Goal: Browse casually

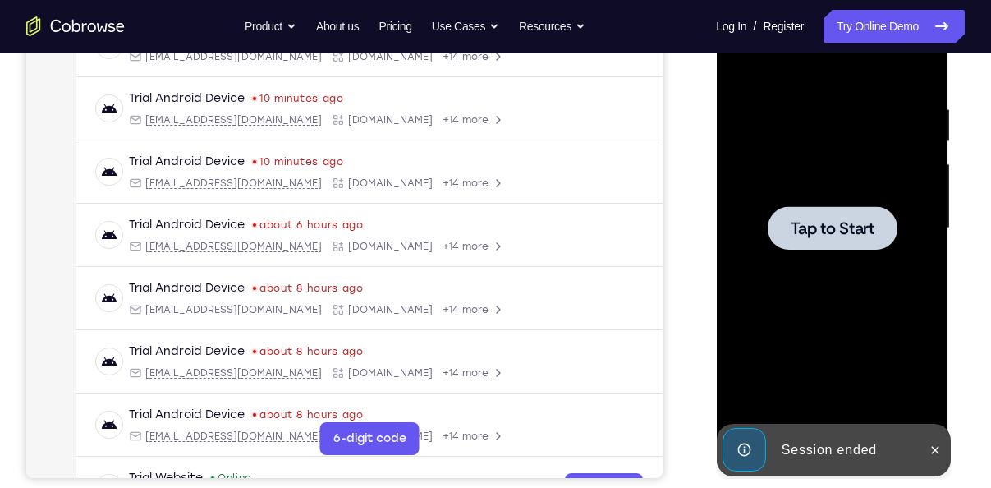
click at [813, 145] on div at bounding box center [832, 228] width 207 height 460
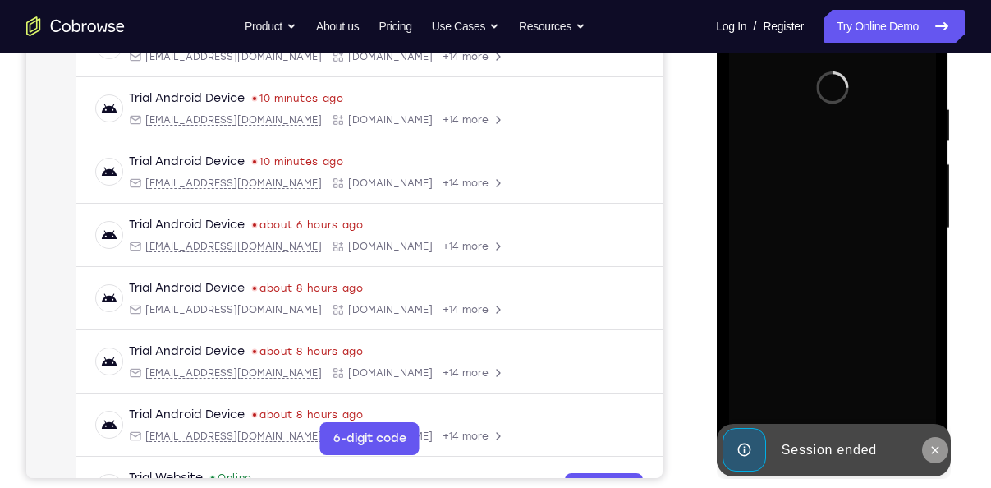
click at [933, 450] on icon at bounding box center [934, 450] width 13 height 13
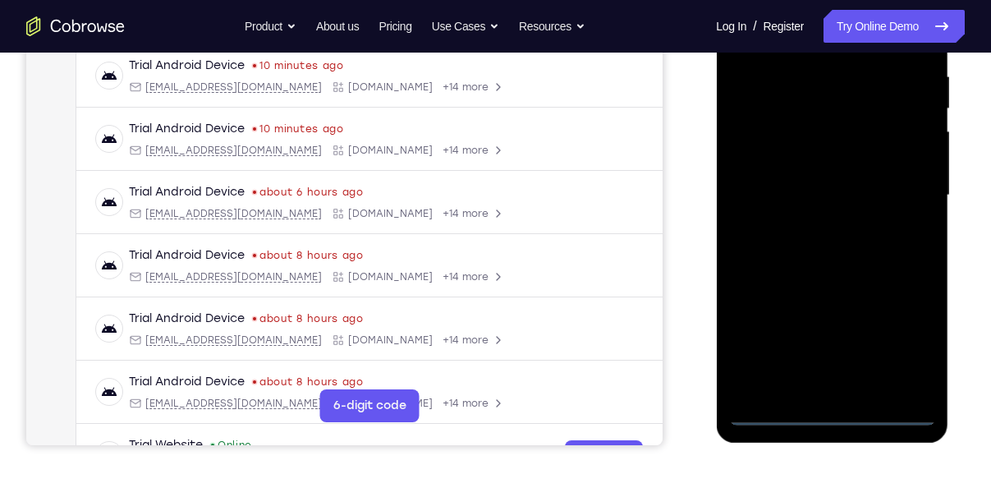
scroll to position [320, 0]
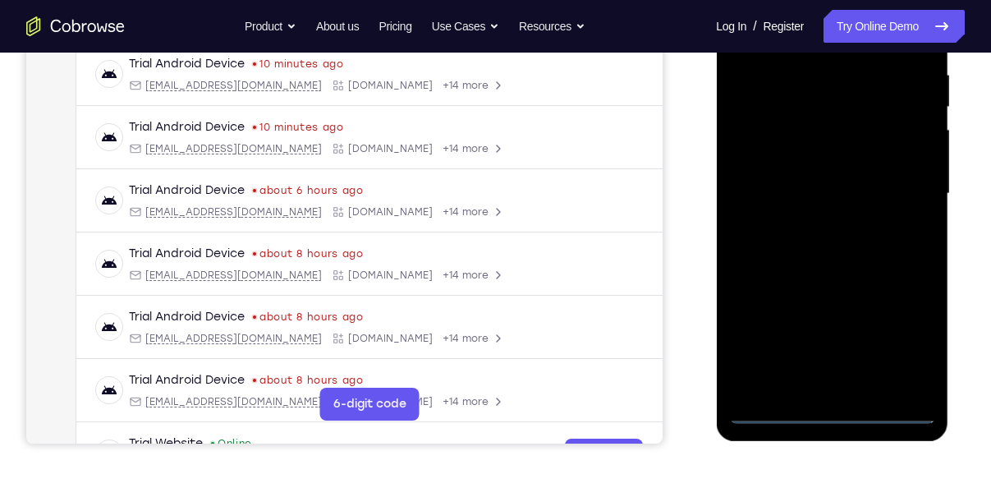
click at [833, 412] on div at bounding box center [832, 194] width 207 height 460
click at [911, 348] on div at bounding box center [832, 194] width 207 height 460
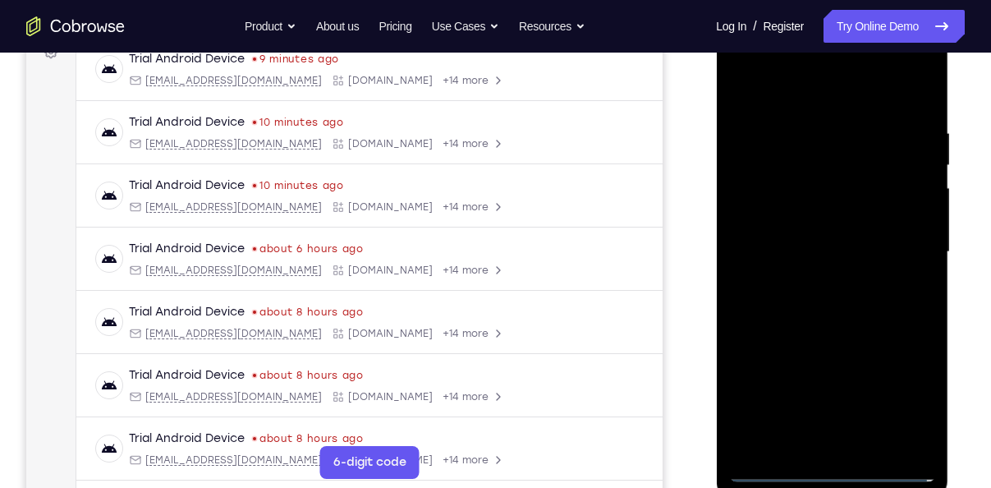
click at [748, 92] on div at bounding box center [832, 252] width 207 height 460
click at [745, 94] on div at bounding box center [832, 252] width 207 height 460
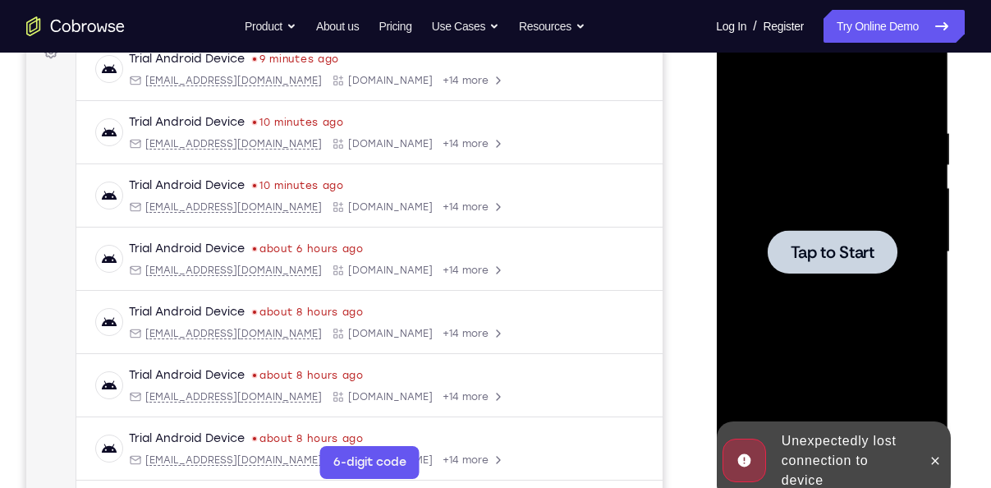
click at [893, 196] on div at bounding box center [832, 252] width 207 height 460
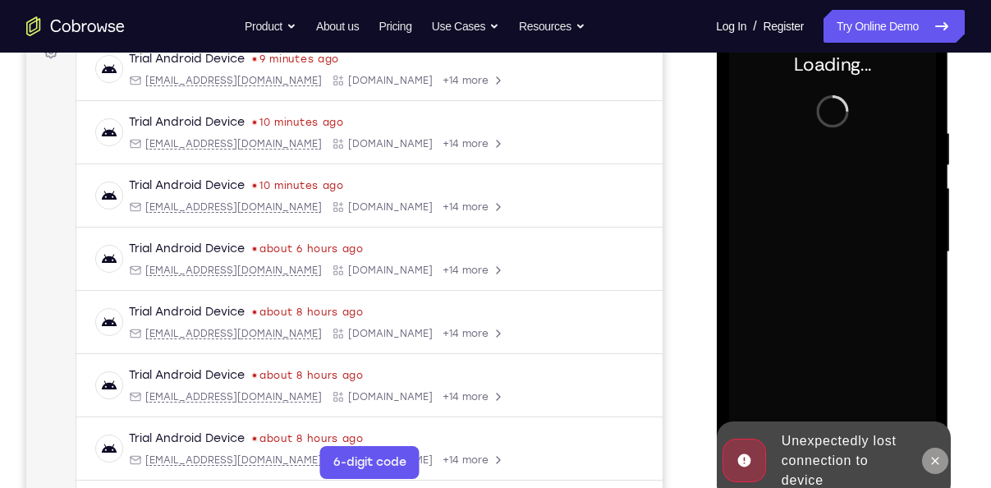
click at [936, 464] on icon at bounding box center [934, 460] width 13 height 13
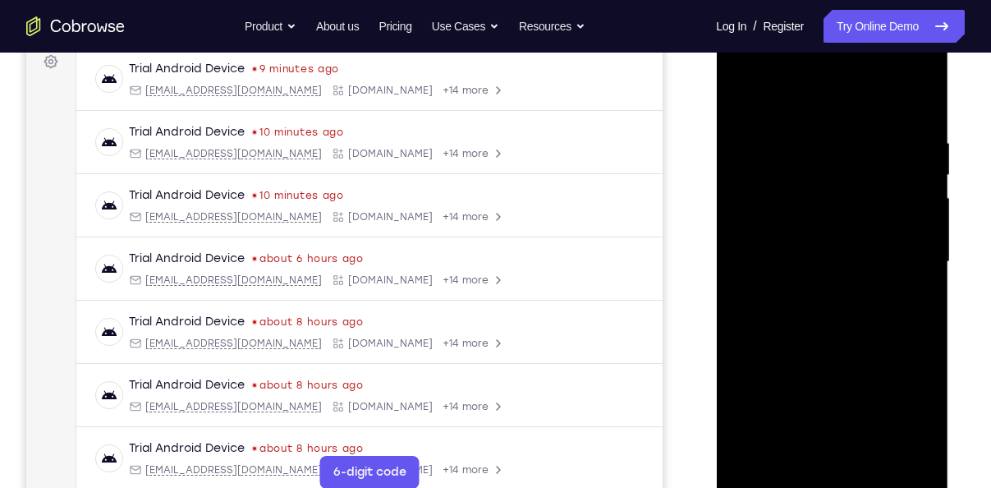
scroll to position [295, 0]
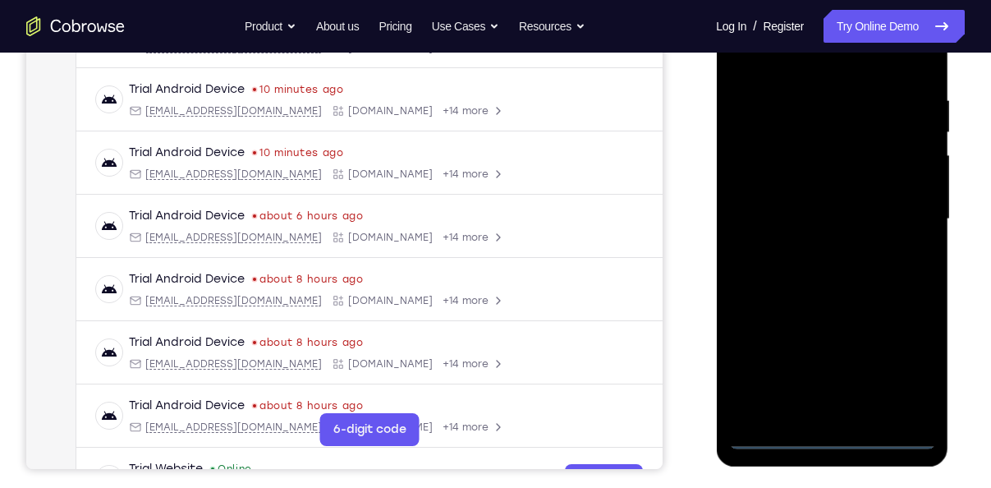
click at [834, 441] on div at bounding box center [832, 219] width 207 height 460
click at [898, 370] on div at bounding box center [832, 219] width 207 height 460
click at [749, 58] on div at bounding box center [832, 219] width 207 height 460
click at [895, 205] on div at bounding box center [832, 219] width 207 height 460
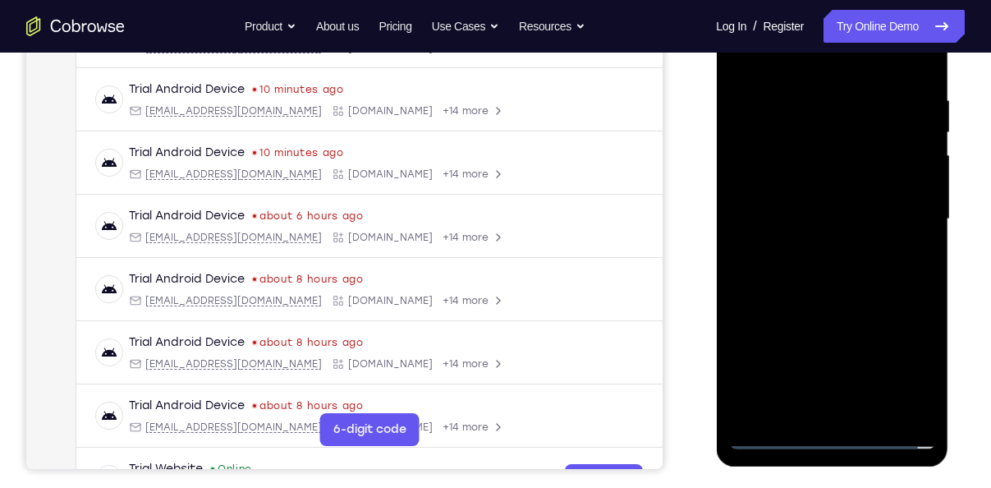
click at [845, 367] on div at bounding box center [832, 219] width 207 height 460
click at [813, 250] on div at bounding box center [832, 219] width 207 height 460
click at [800, 201] on div at bounding box center [832, 219] width 207 height 460
click at [821, 188] on div at bounding box center [832, 219] width 207 height 460
click at [821, 219] on div at bounding box center [832, 219] width 207 height 460
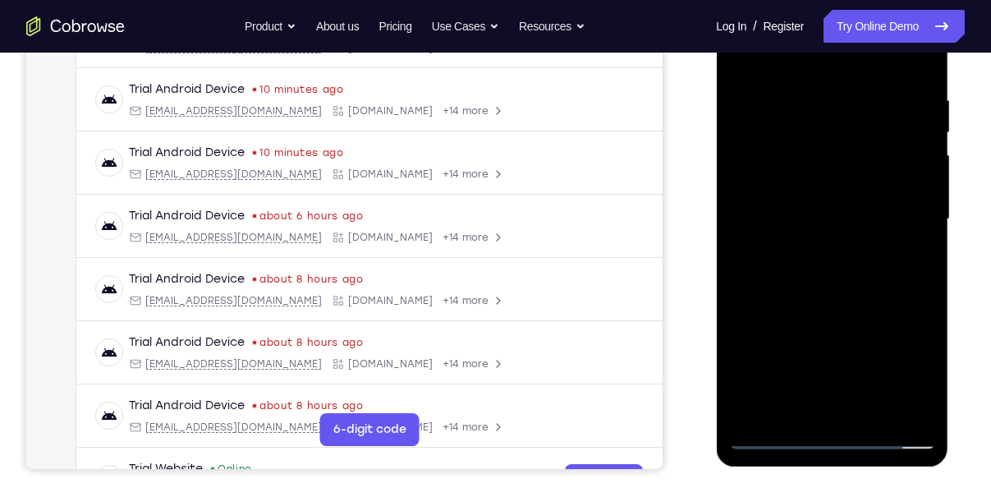
click at [809, 277] on div at bounding box center [832, 219] width 207 height 460
click at [822, 267] on div at bounding box center [832, 219] width 207 height 460
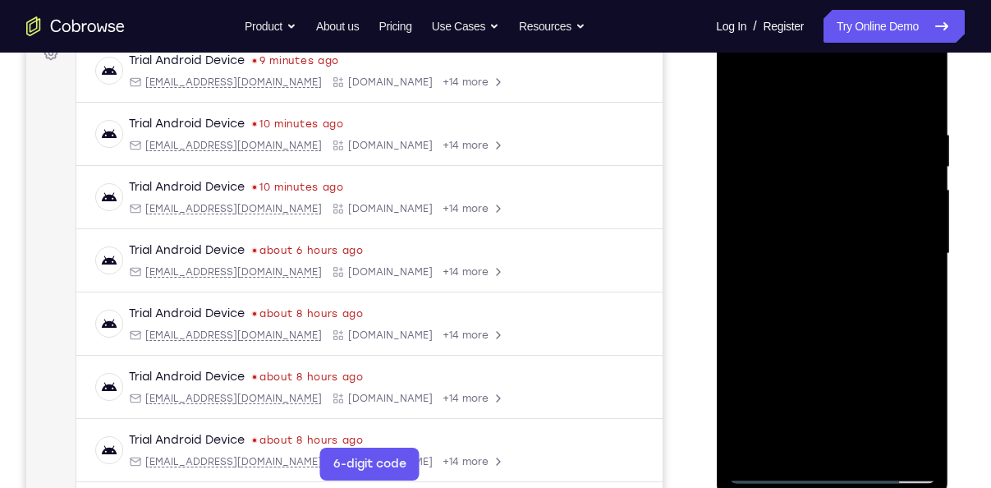
scroll to position [257, 0]
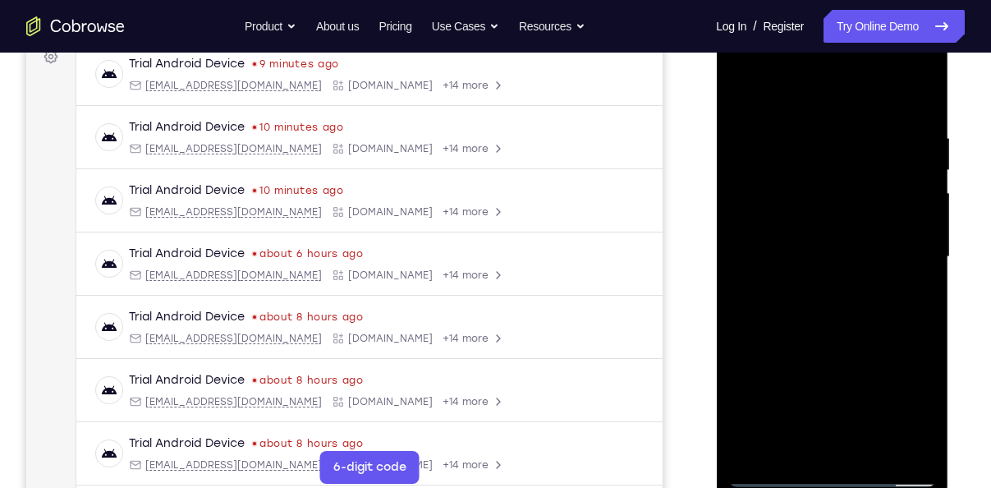
click at [846, 334] on div at bounding box center [832, 257] width 207 height 460
click at [918, 93] on div at bounding box center [832, 257] width 207 height 460
click at [908, 449] on div at bounding box center [832, 257] width 207 height 460
click at [743, 86] on div at bounding box center [832, 257] width 207 height 460
click at [788, 285] on div at bounding box center [832, 257] width 207 height 460
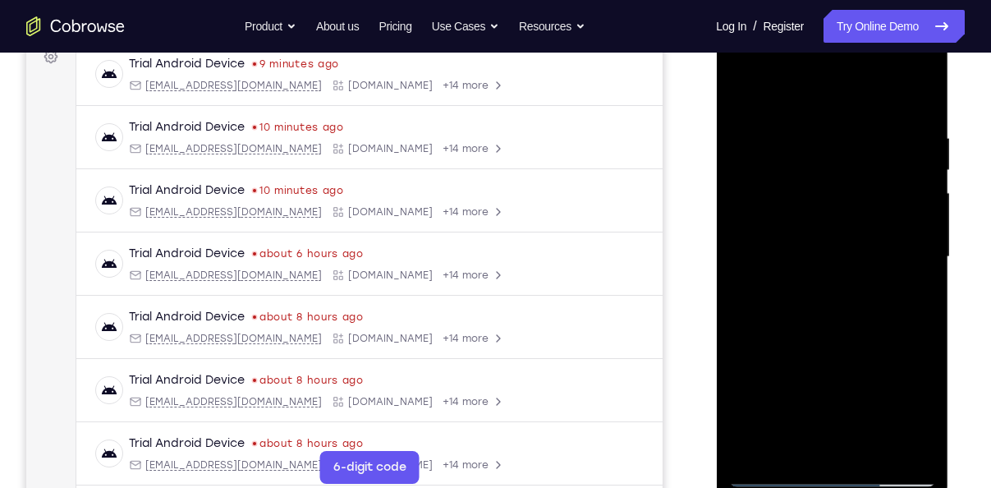
click at [743, 95] on div at bounding box center [832, 257] width 207 height 460
click at [796, 352] on div at bounding box center [832, 257] width 207 height 460
click at [797, 357] on div at bounding box center [832, 257] width 207 height 460
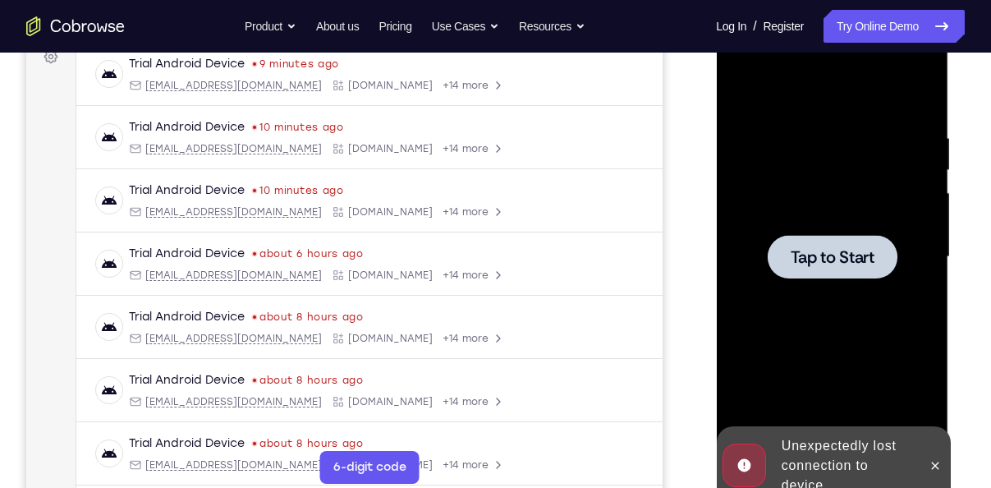
click at [808, 201] on div at bounding box center [832, 257] width 207 height 460
